Goal: Check status: Check status

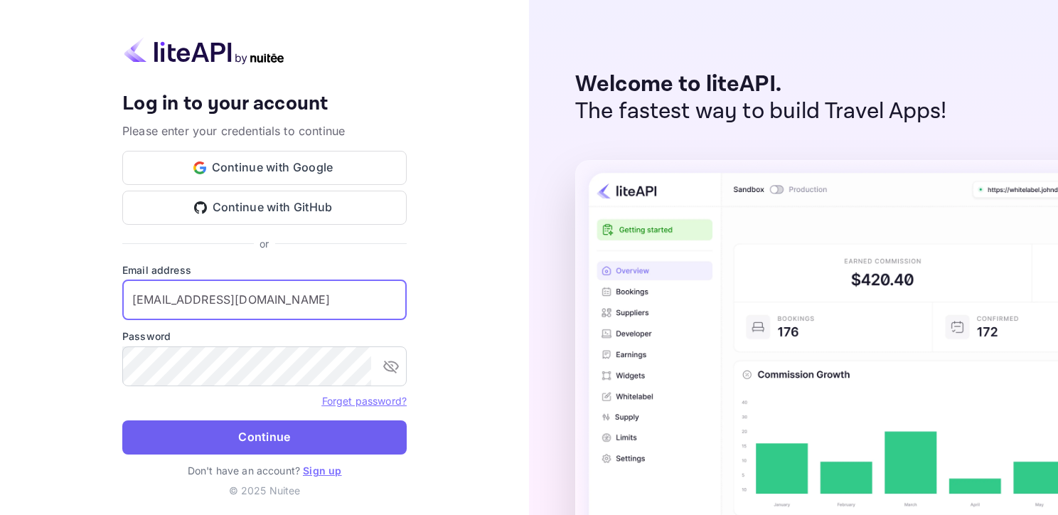
click at [247, 430] on button "Continue" at bounding box center [264, 437] width 284 height 34
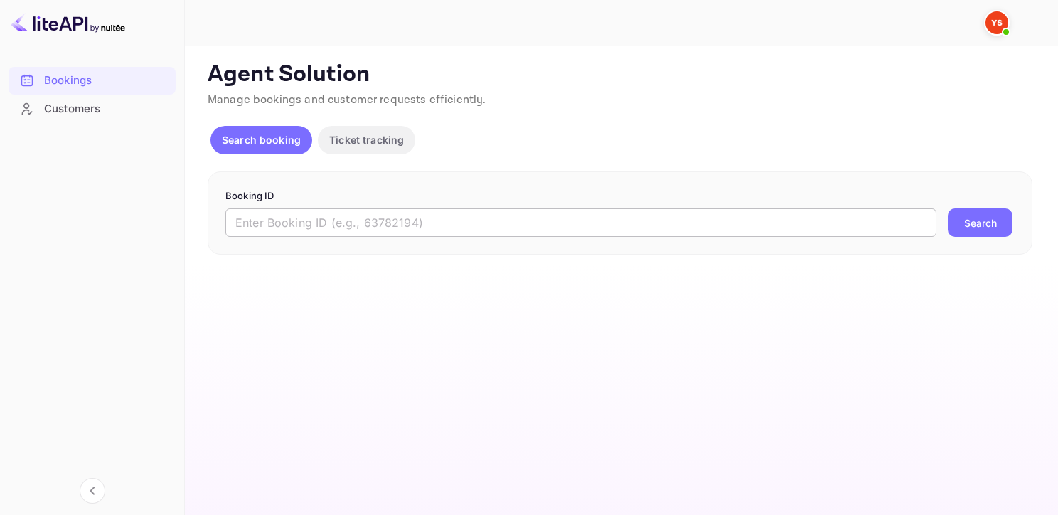
click at [316, 236] on div "Booking ID ​ Search" at bounding box center [620, 213] width 825 height 84
click at [314, 229] on input "text" at bounding box center [580, 222] width 711 height 28
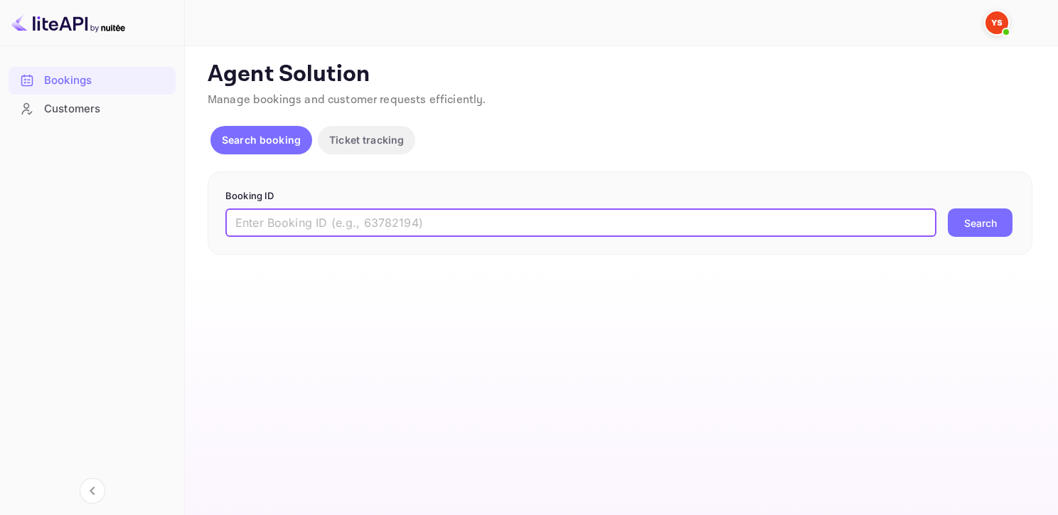
paste input "9635210"
type input "9635210"
click at [948, 208] on button "Search" at bounding box center [980, 222] width 65 height 28
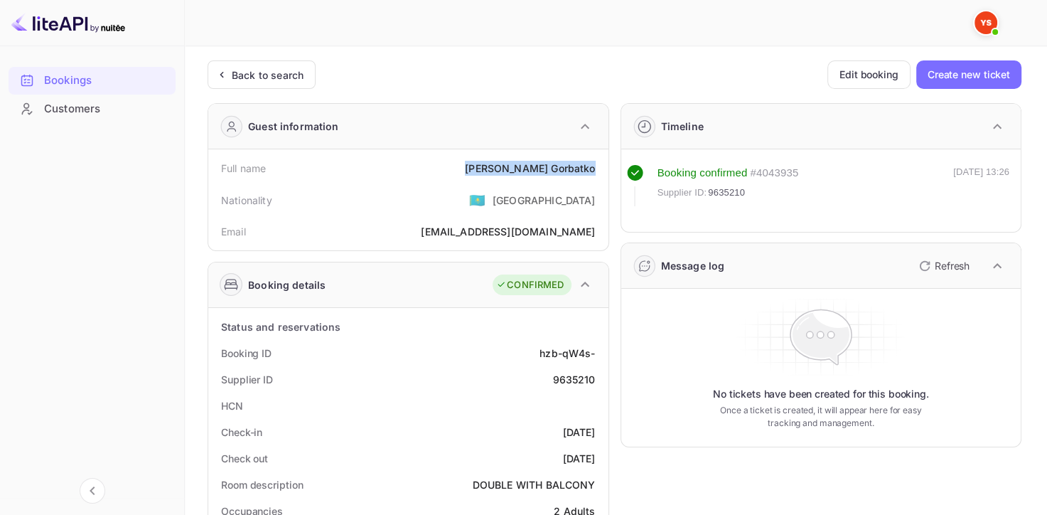
drag, startPoint x: 519, startPoint y: 169, endPoint x: 597, endPoint y: 165, distance: 77.6
click at [597, 165] on div "Full name [PERSON_NAME]" at bounding box center [408, 168] width 389 height 26
copy div "[PERSON_NAME]"
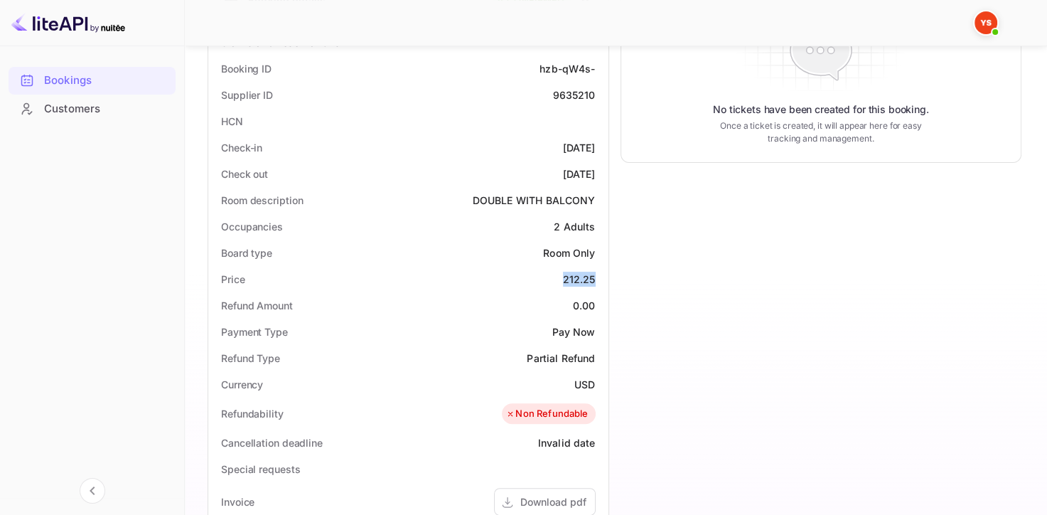
drag, startPoint x: 563, startPoint y: 276, endPoint x: 605, endPoint y: 275, distance: 42.0
click at [605, 275] on div "Status and reservations Booking ID hzb-qW4s- Supplier ID 9635210 HCN Check-in […" at bounding box center [408, 428] width 400 height 810
copy div "212.25"
